Goal: Transaction & Acquisition: Purchase product/service

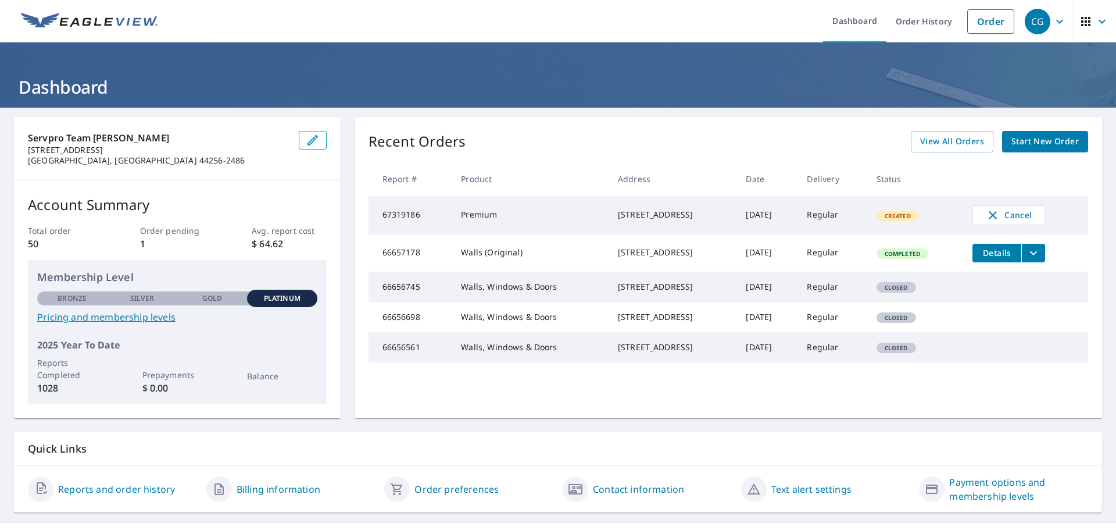
click at [1031, 138] on span "Start New Order" at bounding box center [1044, 141] width 67 height 15
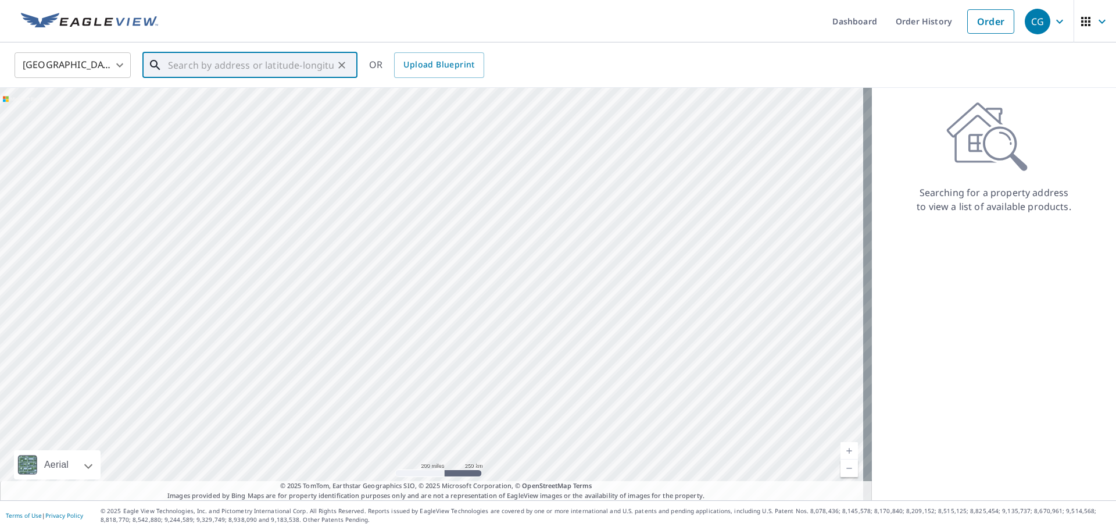
click at [295, 68] on input "text" at bounding box center [251, 65] width 166 height 33
click at [271, 65] on input "text" at bounding box center [251, 65] width 166 height 33
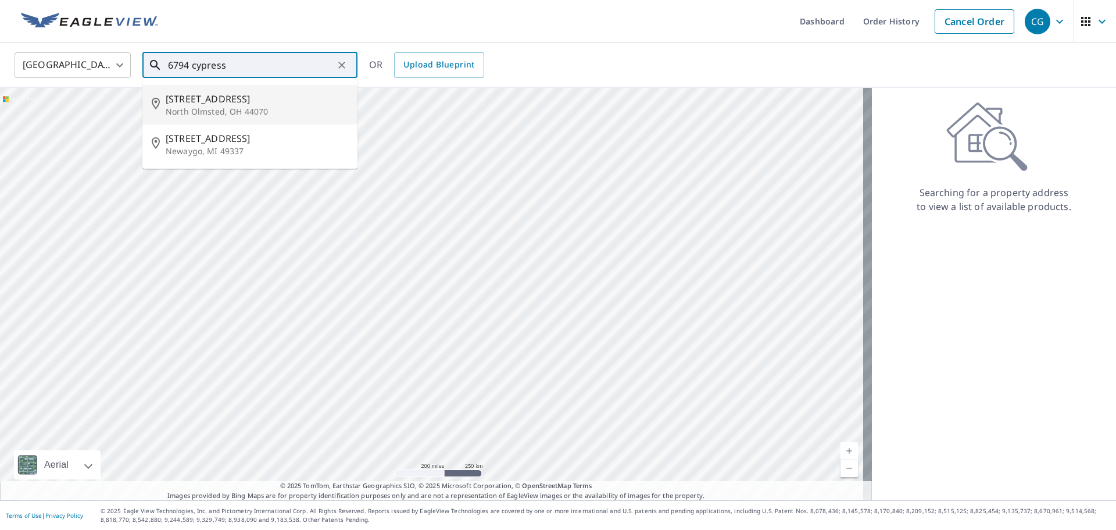
click at [221, 108] on p "North Olmsted, OH 44070" at bounding box center [257, 112] width 183 height 12
type input "[STREET_ADDRESS]"
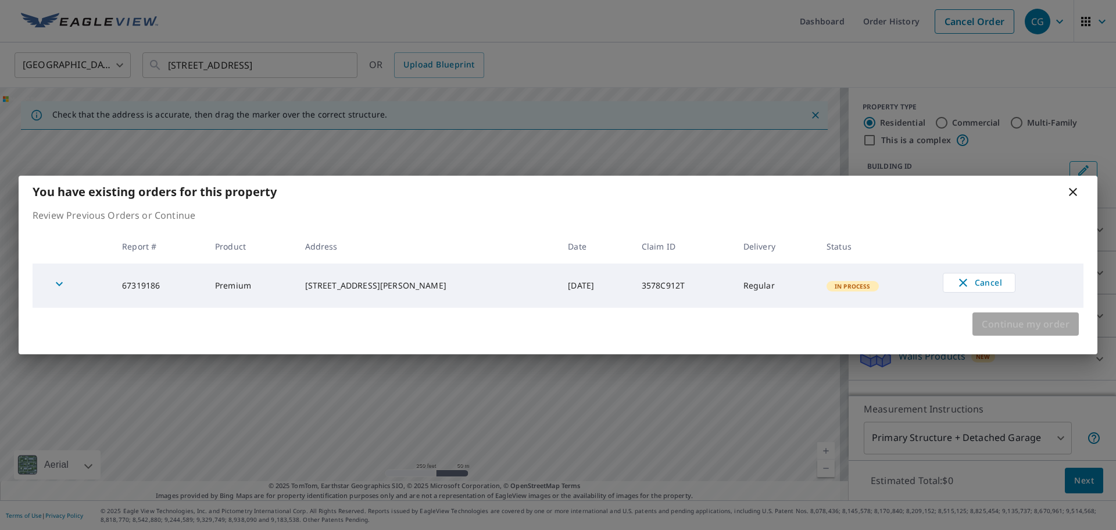
click at [998, 330] on span "Continue my order" at bounding box center [1026, 324] width 88 height 16
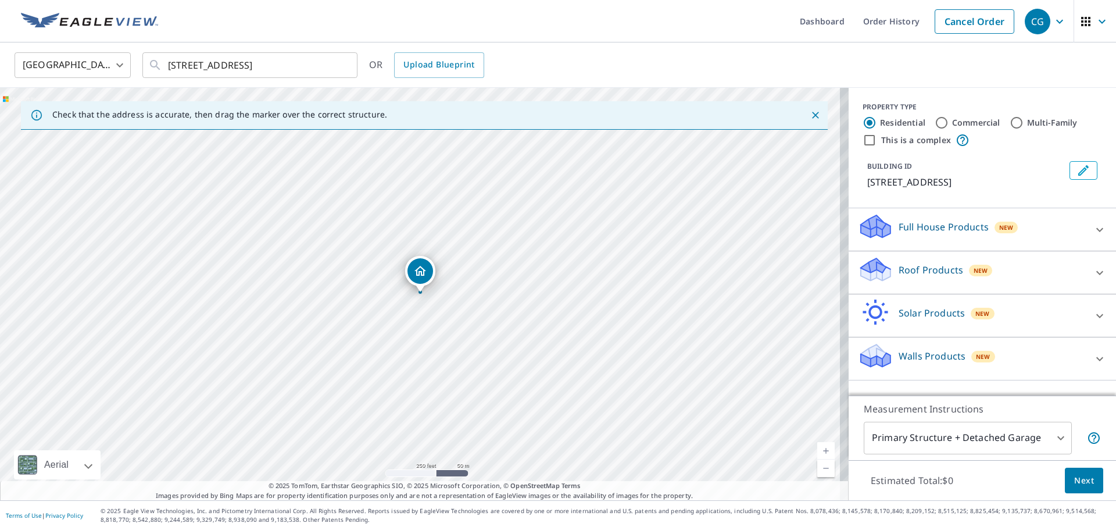
click at [976, 354] on span "New" at bounding box center [983, 356] width 15 height 9
click at [1042, 374] on div "Walls Products New" at bounding box center [975, 358] width 235 height 33
click at [1023, 351] on div "Walls Products New" at bounding box center [972, 358] width 228 height 33
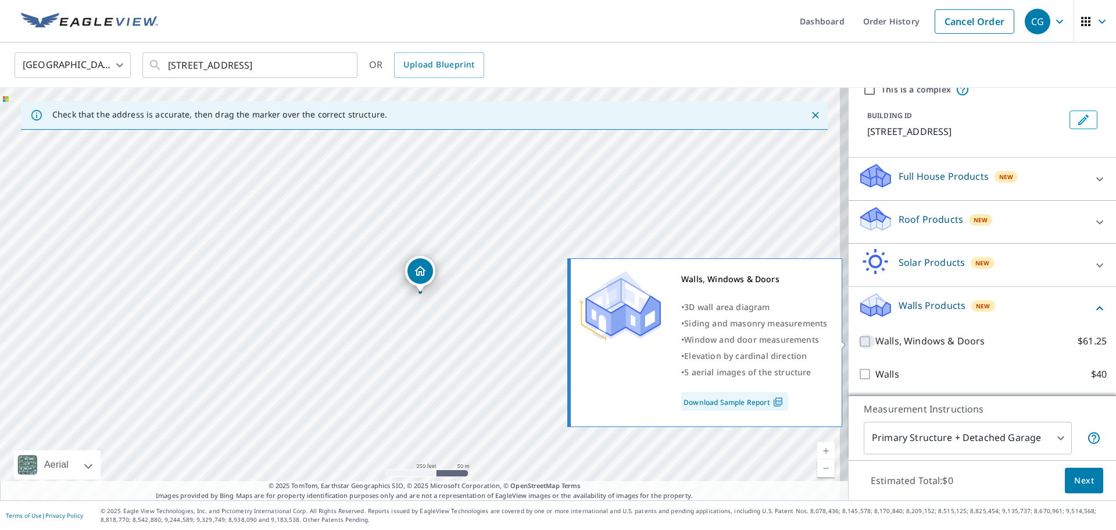
click at [860, 341] on input "Walls, Windows & Doors $61.25" at bounding box center [866, 341] width 17 height 14
checkbox input "true"
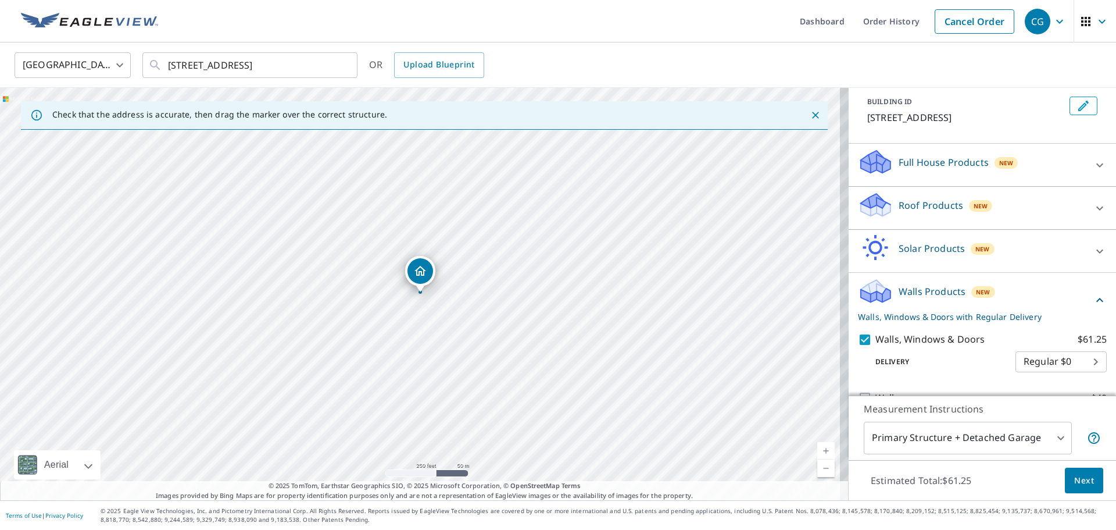
scroll to position [102, 0]
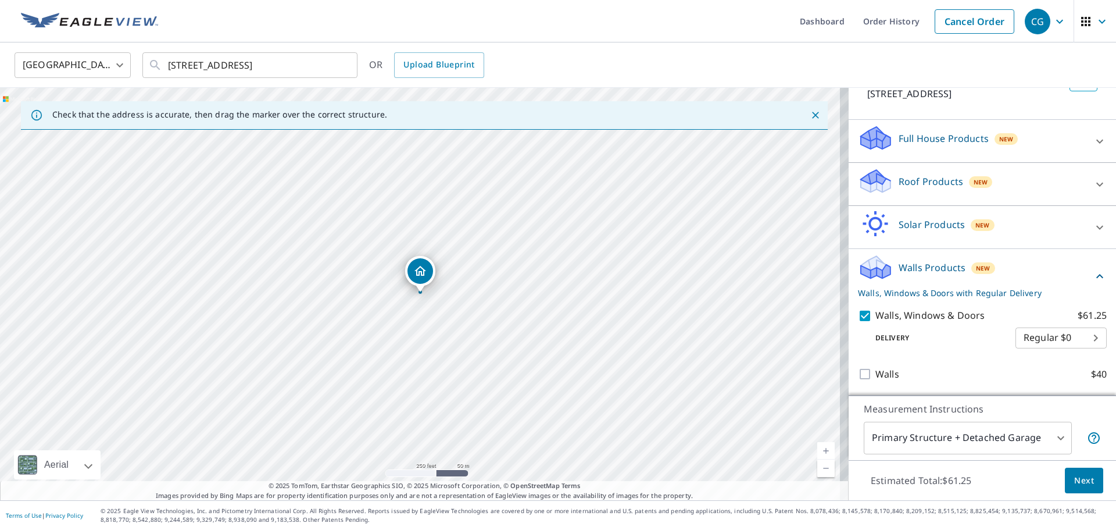
click at [1074, 477] on span "Next" at bounding box center [1084, 480] width 20 height 15
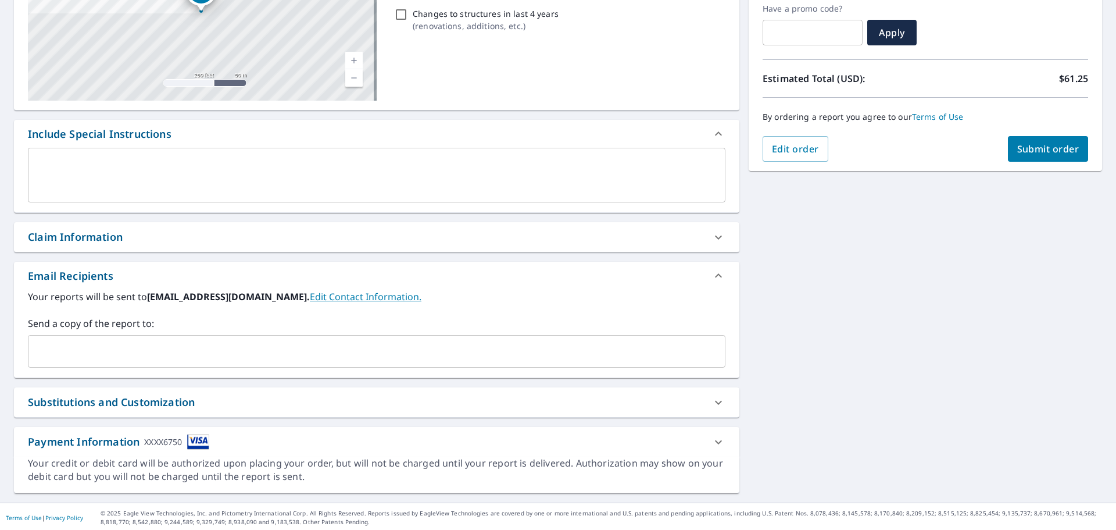
scroll to position [202, 0]
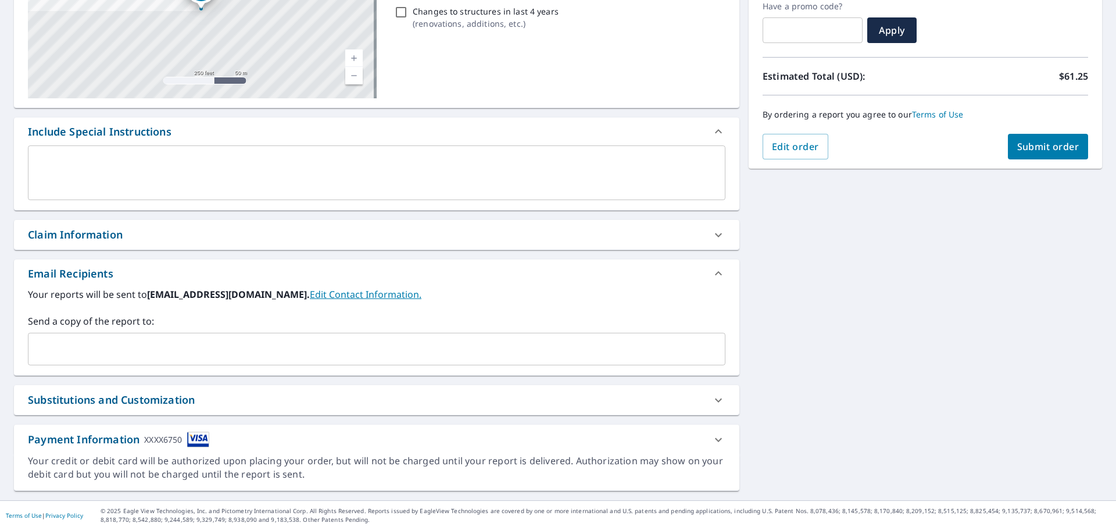
click at [120, 442] on div "Payment Information XXXX6750" at bounding box center [118, 439] width 181 height 16
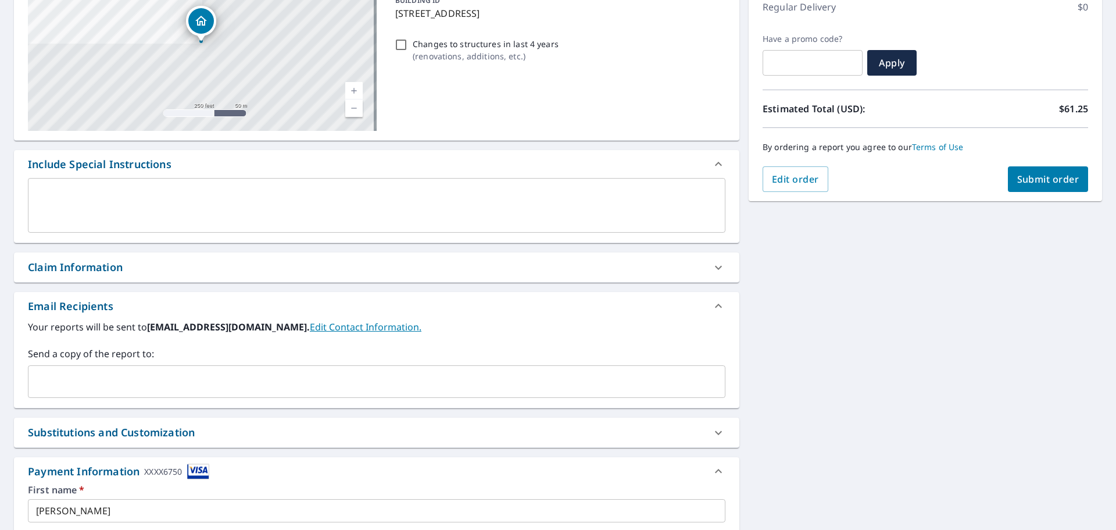
scroll to position [132, 0]
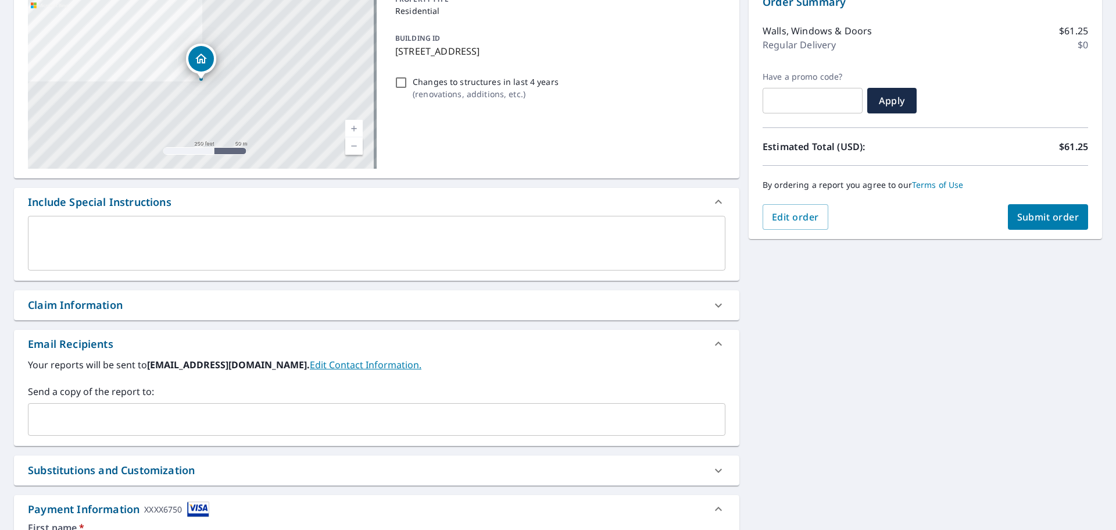
click at [1030, 217] on span "Submit order" at bounding box center [1048, 216] width 62 height 13
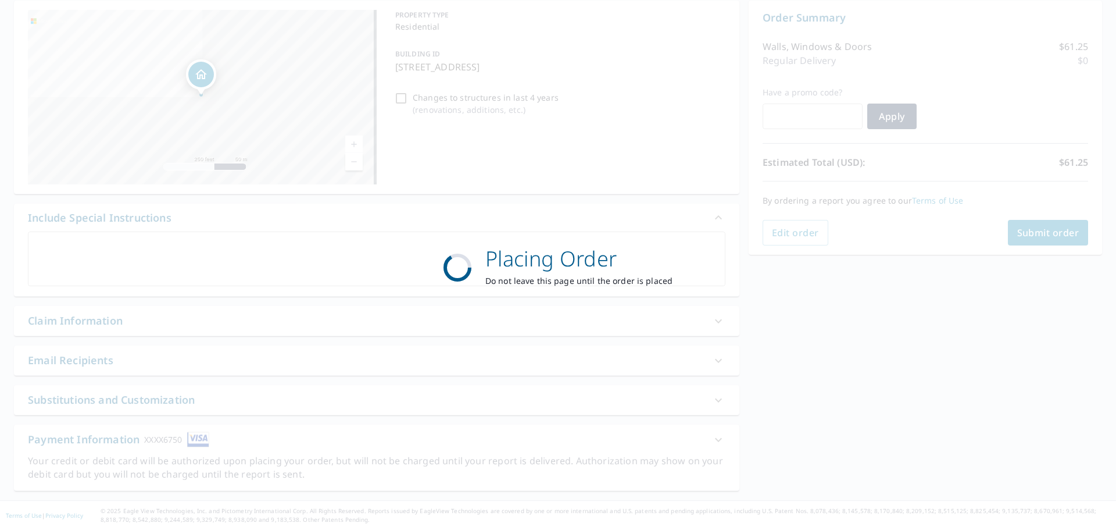
scroll to position [116, 0]
